Goal: Check status: Check status

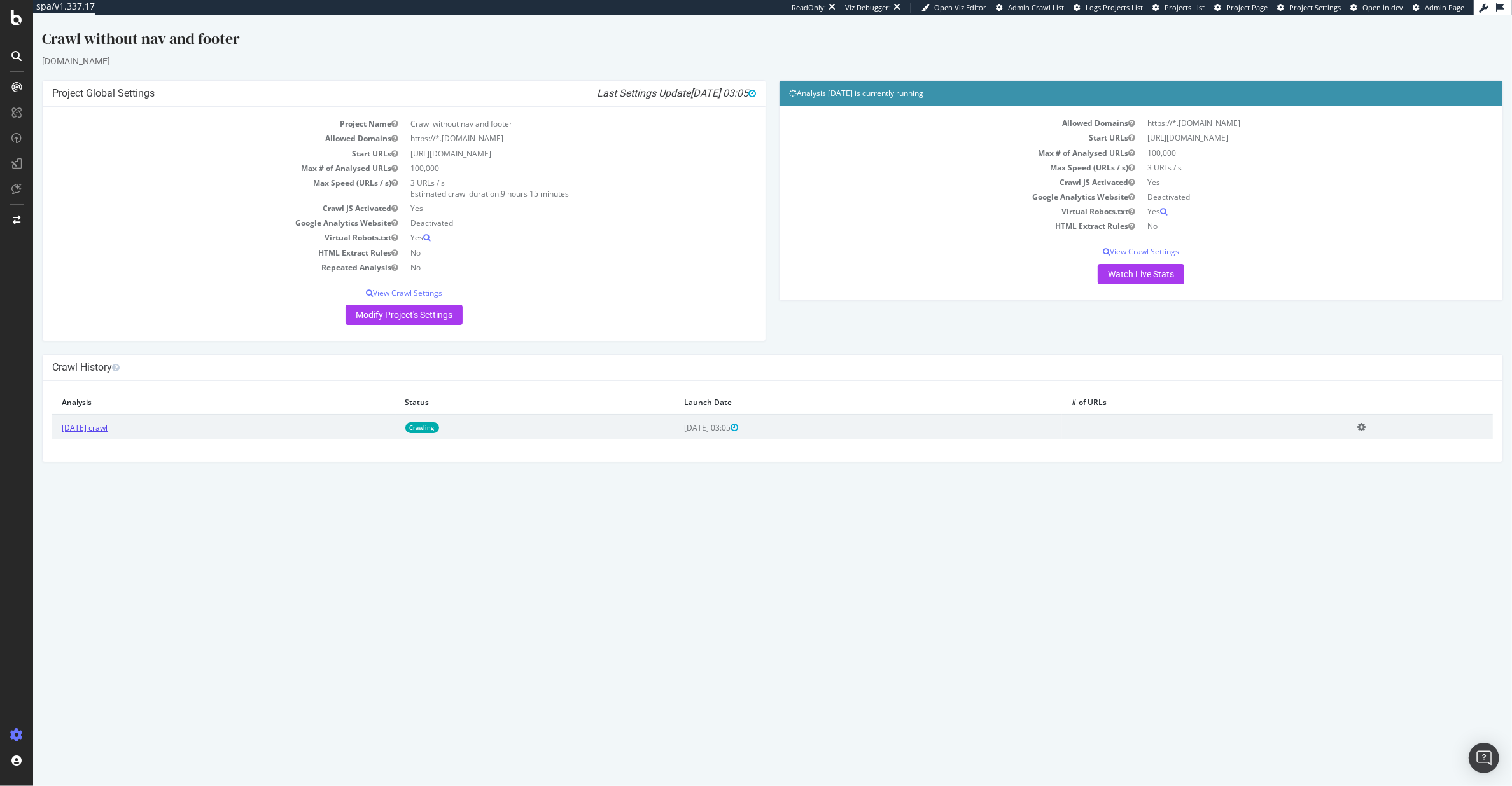
click at [89, 433] on link "[DATE] crawl" at bounding box center [85, 427] width 46 height 11
click at [399, 291] on p "View Crawl Settings" at bounding box center [404, 293] width 703 height 11
click at [422, 289] on p "View Crawl Settings" at bounding box center [404, 293] width 703 height 11
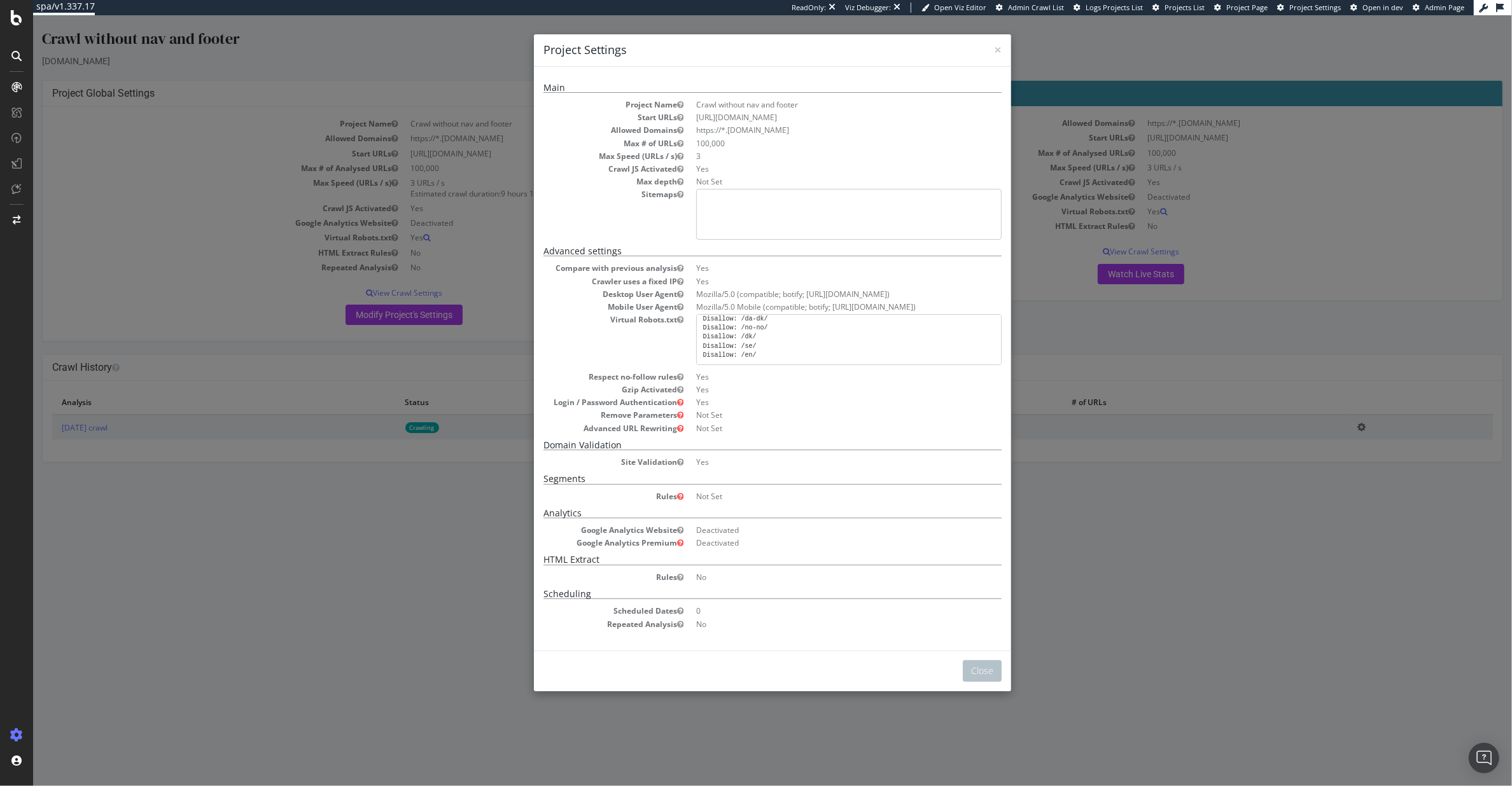
scroll to position [307, 0]
